Goal: Go to known website: Go to known website

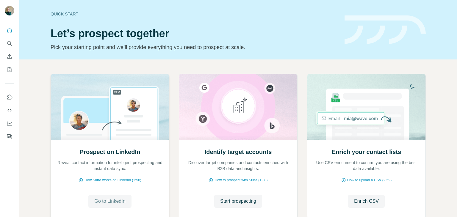
click at [111, 199] on span "Go to LinkedIn" at bounding box center [109, 201] width 31 height 7
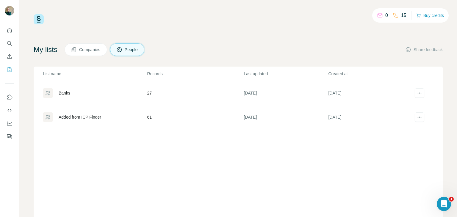
click at [135, 52] on span "People" at bounding box center [132, 50] width 14 height 6
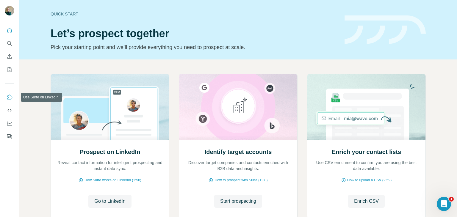
click at [10, 96] on icon "Use Surfe on LinkedIn" at bounding box center [10, 97] width 6 height 6
